Goal: Task Accomplishment & Management: Manage account settings

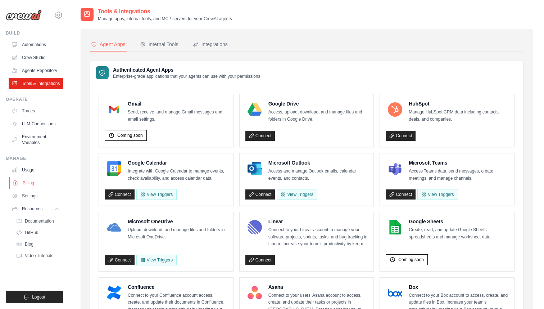
click at [29, 181] on link "Billing" at bounding box center [36, 183] width 54 height 12
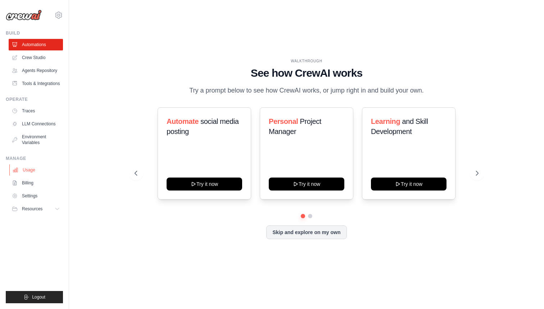
click at [41, 170] on link "Usage" at bounding box center [36, 170] width 54 height 12
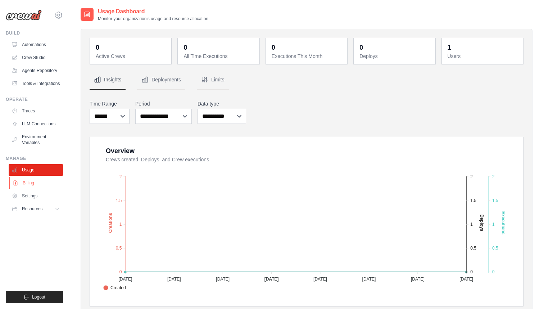
click at [35, 184] on link "Billing" at bounding box center [36, 183] width 54 height 12
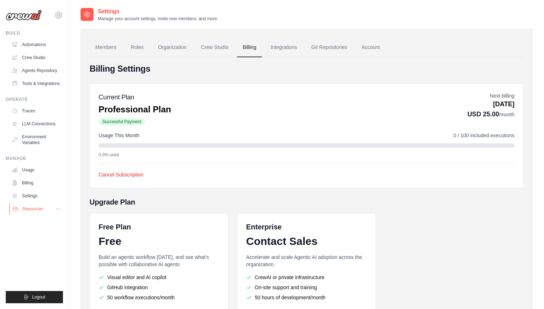
click at [45, 210] on button "Resources" at bounding box center [36, 209] width 54 height 12
click at [43, 233] on link "GitHub" at bounding box center [39, 233] width 50 height 10
click at [44, 59] on link "Crew Studio" at bounding box center [36, 58] width 54 height 12
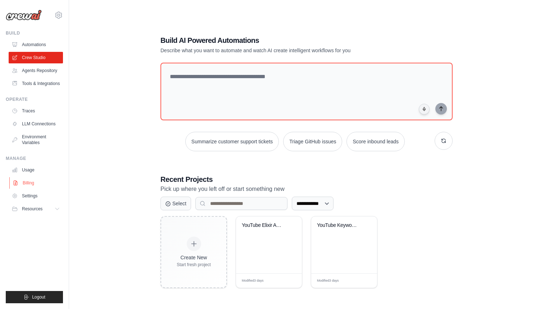
click at [37, 183] on link "Billing" at bounding box center [36, 183] width 54 height 12
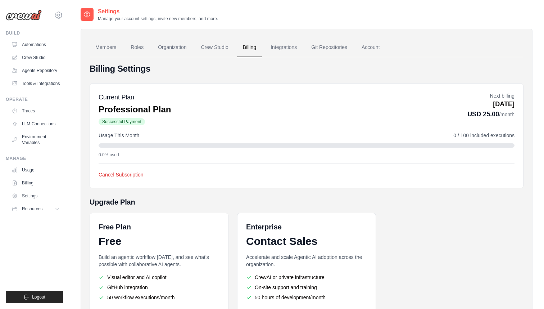
click at [157, 191] on div "Billing Settings Current Plan Professional Plan Successful Payment Next billing…" at bounding box center [307, 208] width 434 height 291
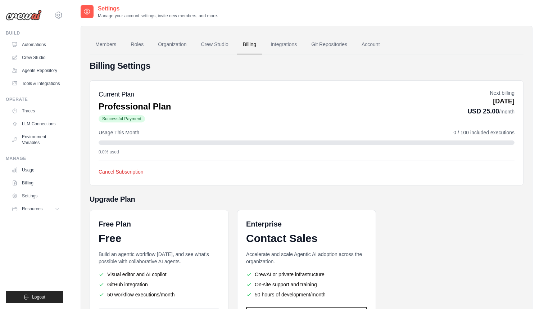
scroll to position [2, 0]
click at [373, 46] on link "Account" at bounding box center [371, 45] width 30 height 19
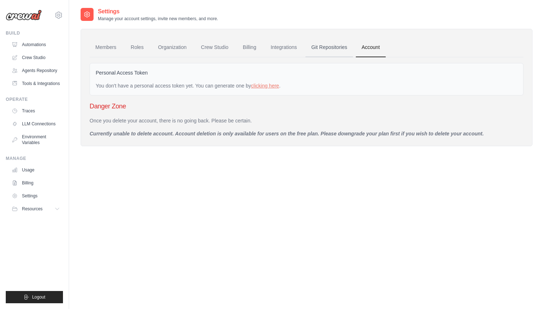
click at [331, 48] on link "Git Repositories" at bounding box center [330, 47] width 48 height 19
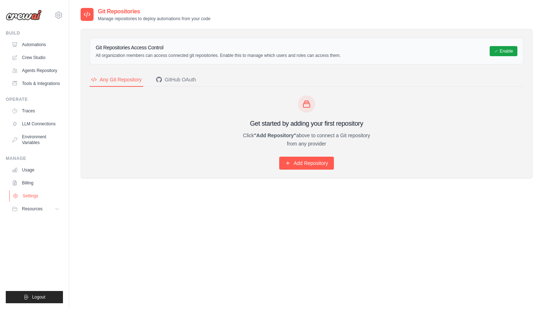
click at [29, 192] on link "Settings" at bounding box center [36, 196] width 54 height 12
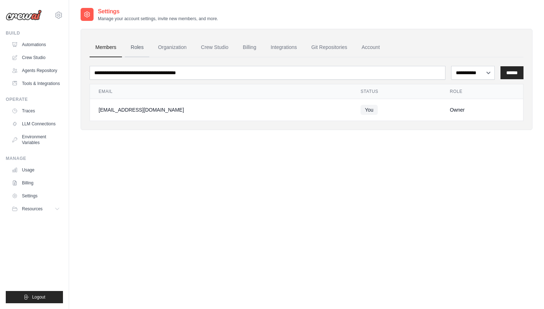
click at [142, 50] on link "Roles" at bounding box center [137, 47] width 24 height 19
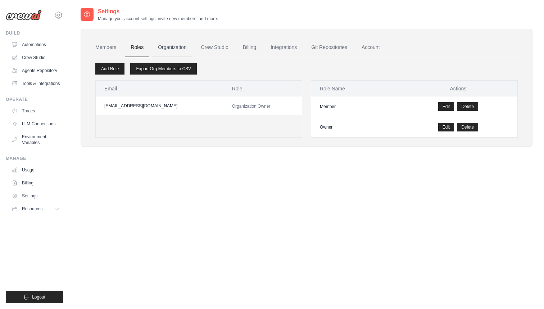
click at [175, 48] on link "Organization" at bounding box center [172, 47] width 40 height 19
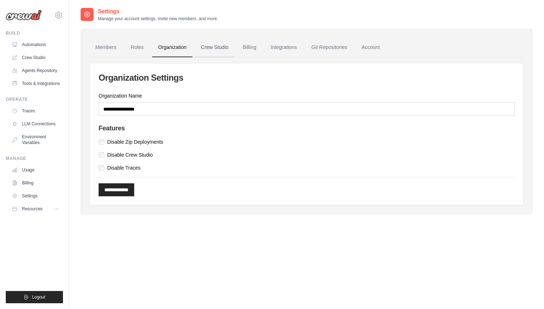
click at [209, 46] on link "Crew Studio" at bounding box center [215, 47] width 39 height 19
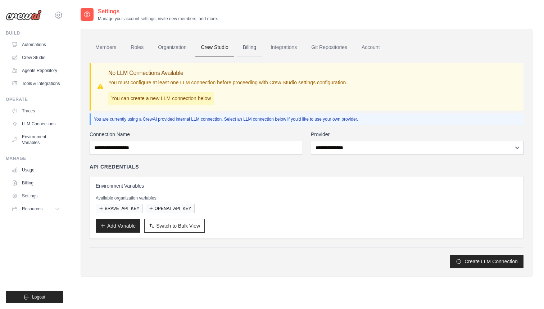
click at [254, 47] on link "Billing" at bounding box center [249, 47] width 25 height 19
click at [250, 47] on link "Billing" at bounding box center [249, 47] width 25 height 19
click at [251, 50] on link "Billing" at bounding box center [249, 47] width 25 height 19
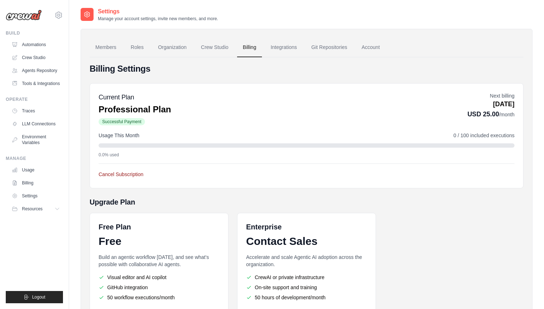
click at [136, 173] on button "Cancel Subscription" at bounding box center [121, 174] width 45 height 7
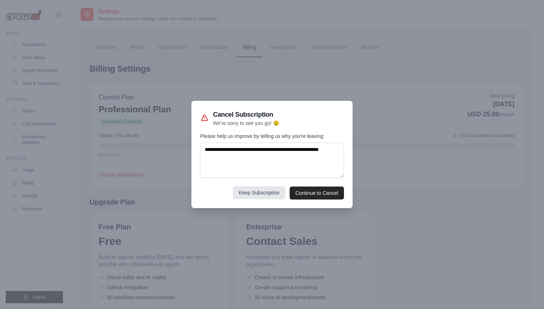
click at [265, 195] on button "Keep Subscription" at bounding box center [259, 192] width 53 height 13
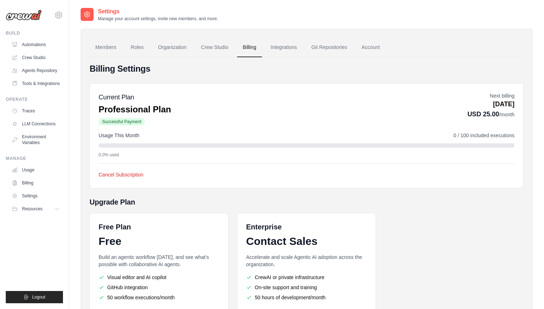
click at [287, 193] on div "Billing Settings Current Plan Professional Plan Successful Payment Next billing…" at bounding box center [307, 208] width 434 height 291
